Goal: Find specific page/section: Find specific page/section

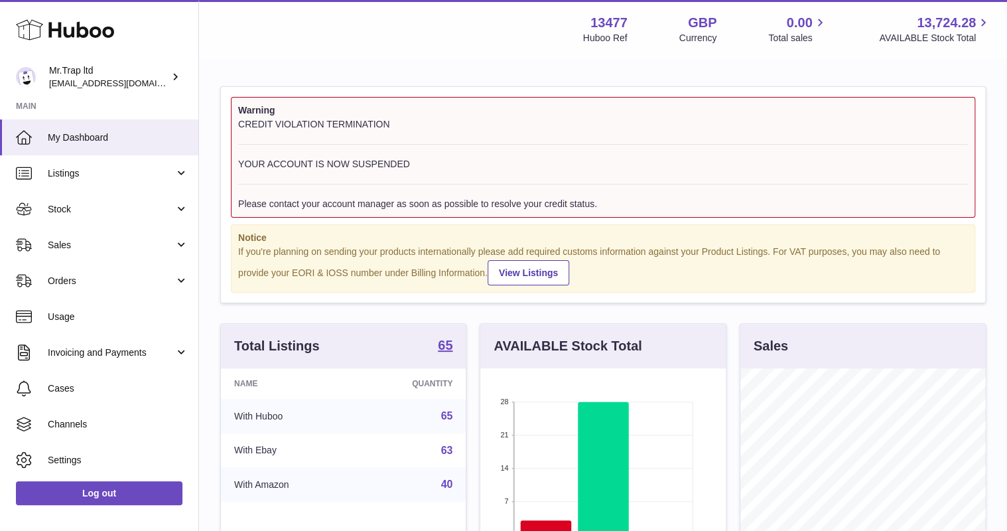
click at [92, 244] on span "Sales" at bounding box center [111, 245] width 127 height 13
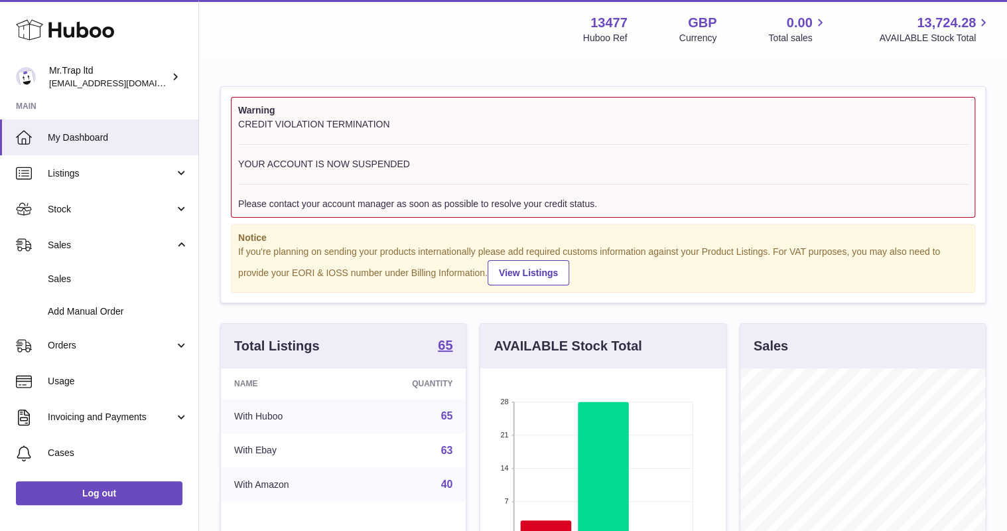
click at [113, 285] on link "Sales" at bounding box center [99, 279] width 198 height 33
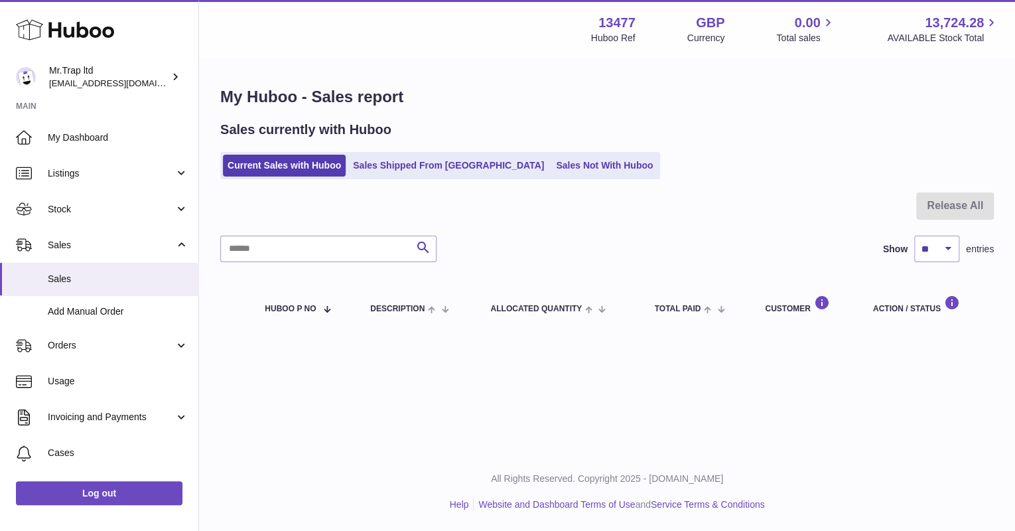
drag, startPoint x: 572, startPoint y: 144, endPoint x: 553, endPoint y: 167, distance: 29.2
click at [571, 144] on div "Sales currently with Huboo Current Sales with Huboo Sales Shipped From Huboo Sa…" at bounding box center [607, 150] width 774 height 58
click at [553, 167] on link "Sales Not With Huboo" at bounding box center [604, 166] width 106 height 22
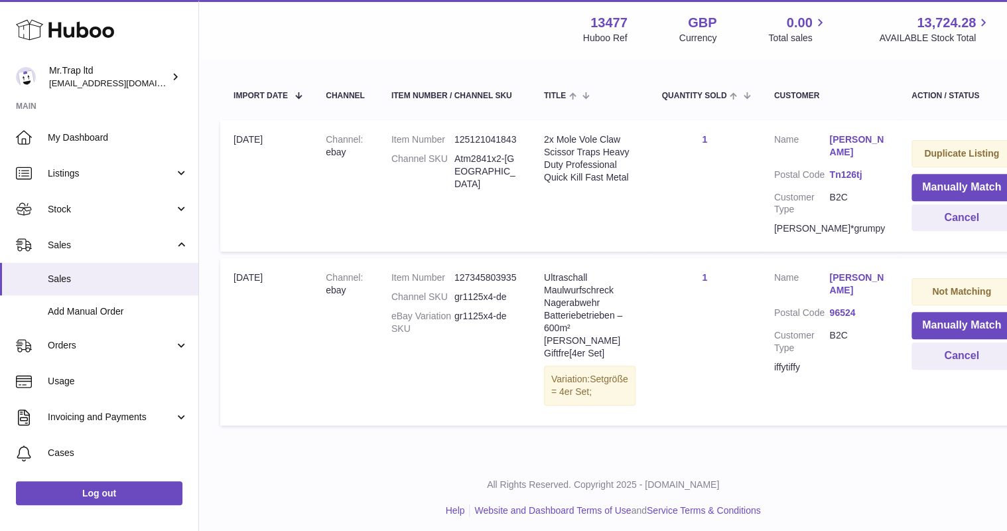
scroll to position [248, 0]
